Goal: Information Seeking & Learning: Learn about a topic

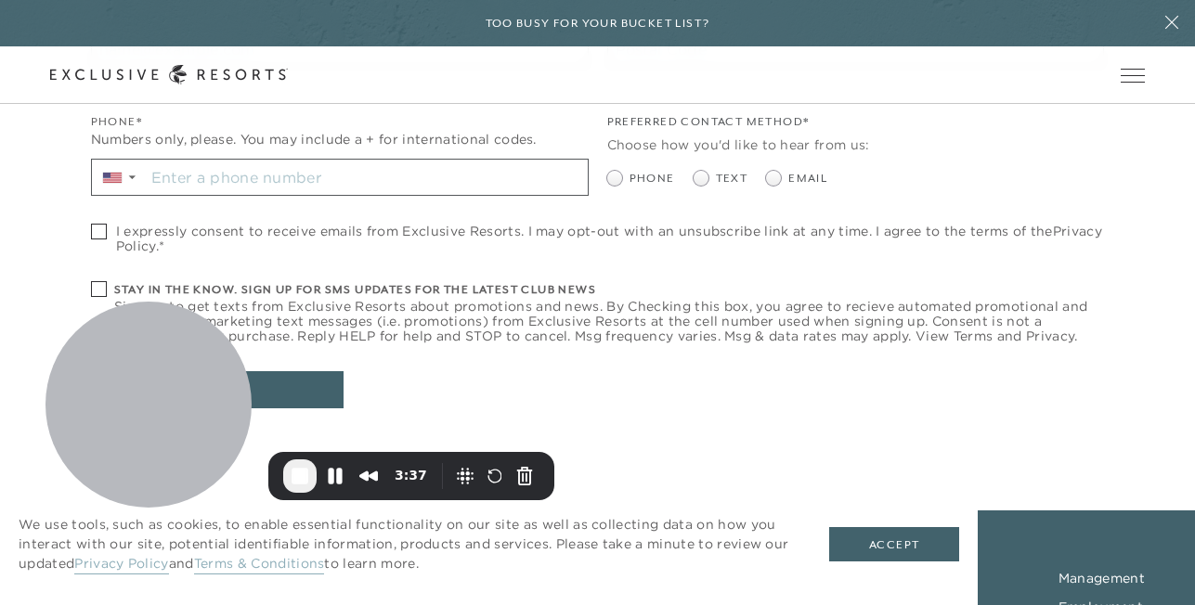
scroll to position [793, 0]
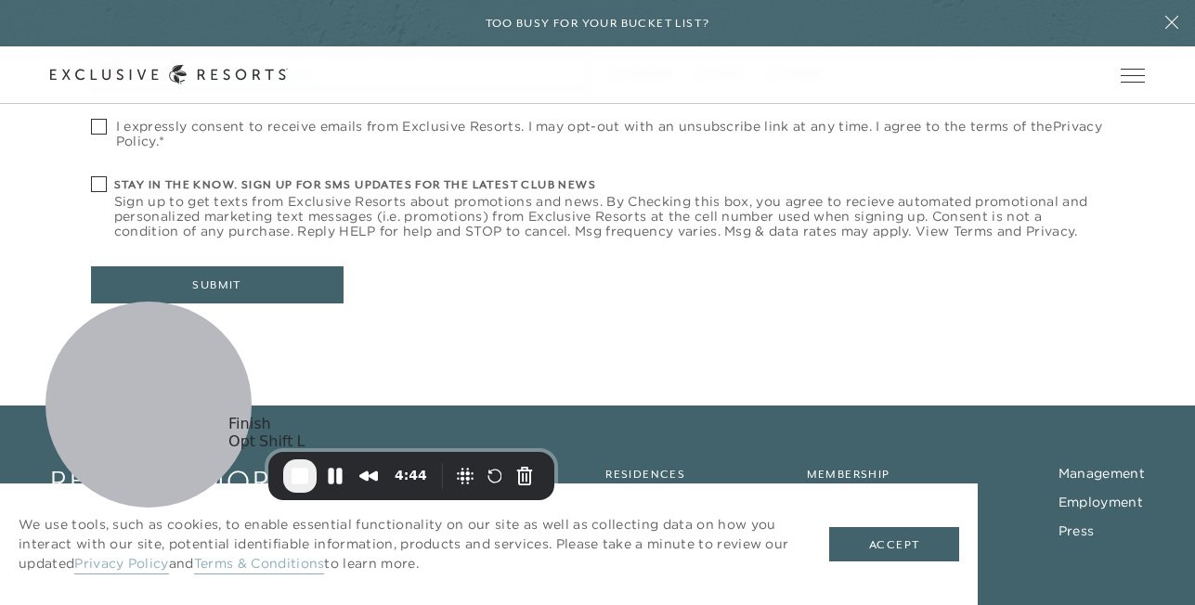
click at [285, 472] on button "End Recording" at bounding box center [299, 476] width 33 height 33
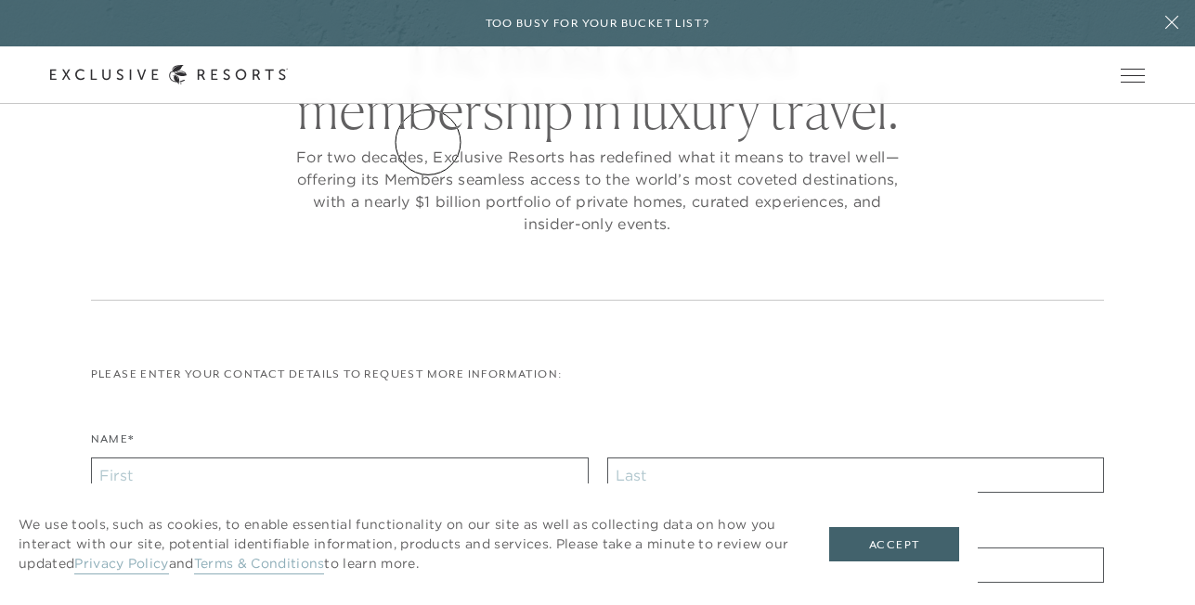
scroll to position [0, 0]
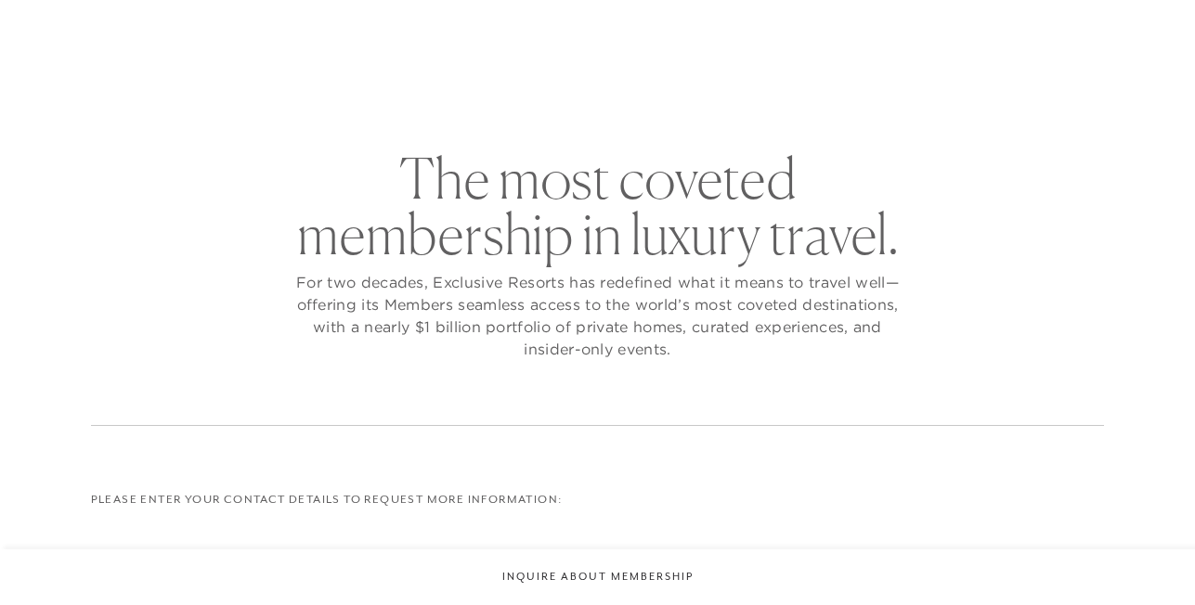
checkbox input "false"
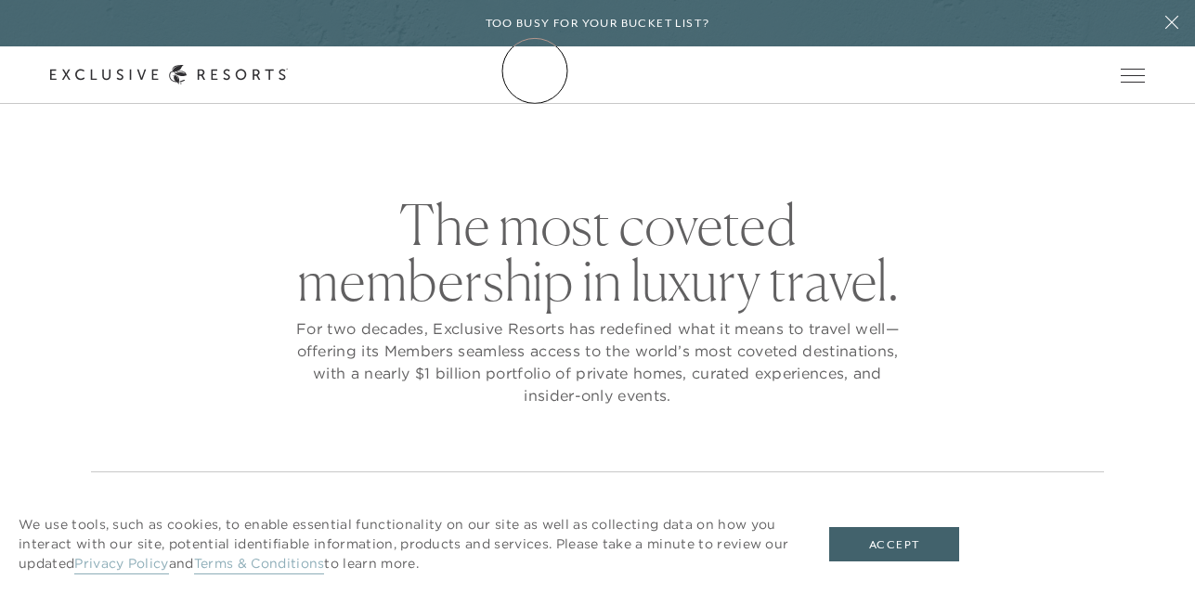
click at [288, 71] on icon at bounding box center [169, 75] width 238 height 20
